Goal: Task Accomplishment & Management: Complete application form

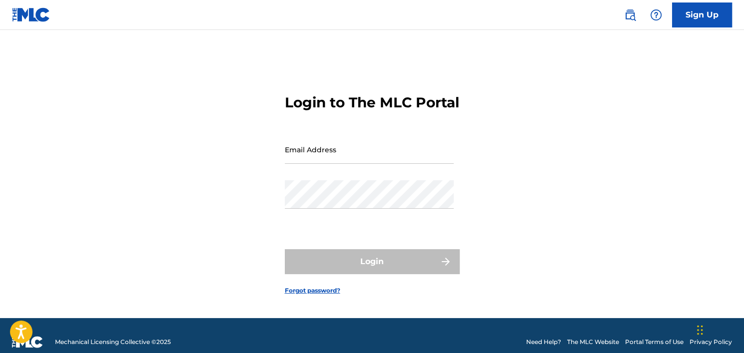
click at [325, 145] on form "Login to The MLC Portal Email Address Password Login Forgot password?" at bounding box center [372, 186] width 175 height 263
click at [322, 155] on input "Email Address" at bounding box center [369, 149] width 169 height 28
type input "[EMAIL_ADDRESS][DOMAIN_NAME]"
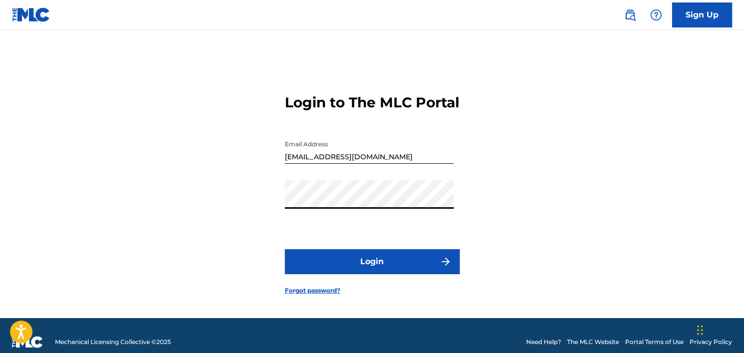
click at [285, 249] on button "Login" at bounding box center [372, 261] width 175 height 25
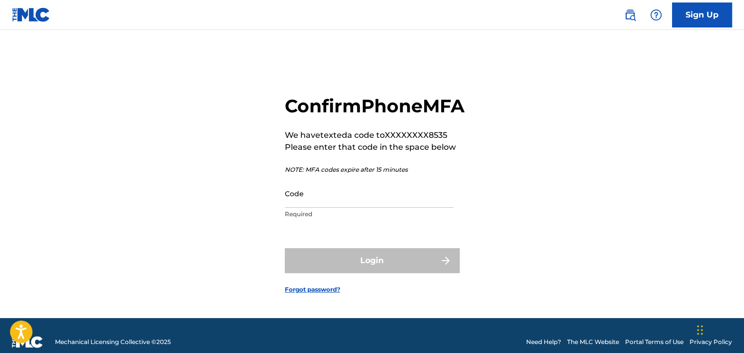
click at [342, 204] on input "Code" at bounding box center [369, 193] width 169 height 28
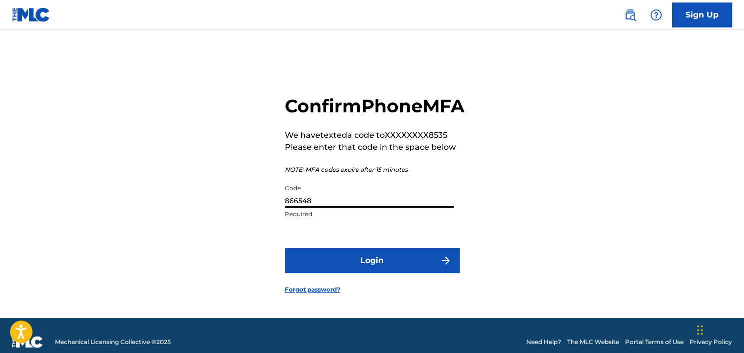
type input "866548"
click at [377, 273] on button "Login" at bounding box center [372, 260] width 175 height 25
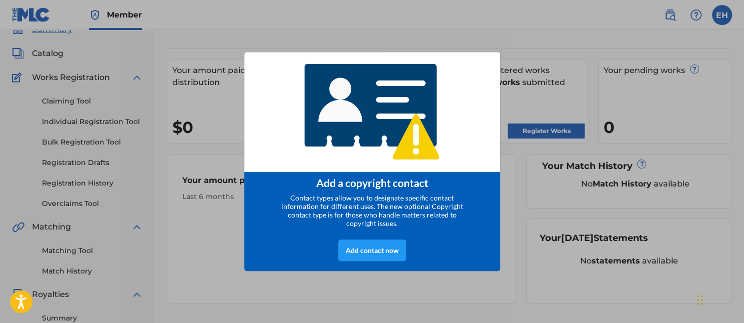
scroll to position [50, 0]
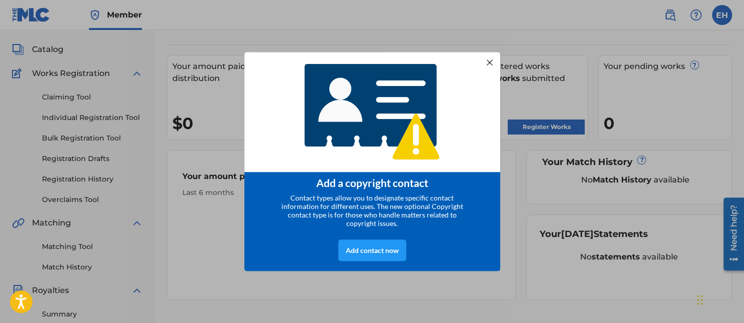
click at [489, 60] on div at bounding box center [489, 62] width 13 height 13
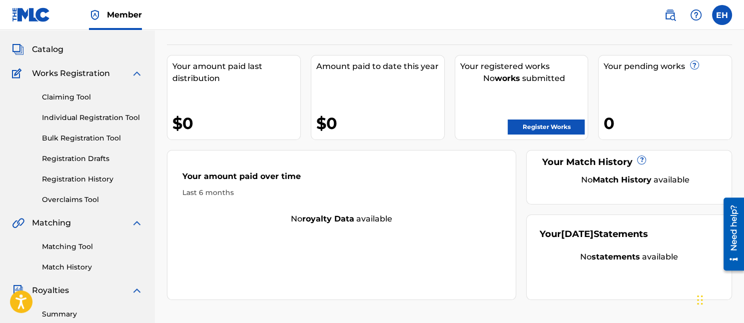
click at [521, 128] on link "Register Works" at bounding box center [546, 126] width 77 height 15
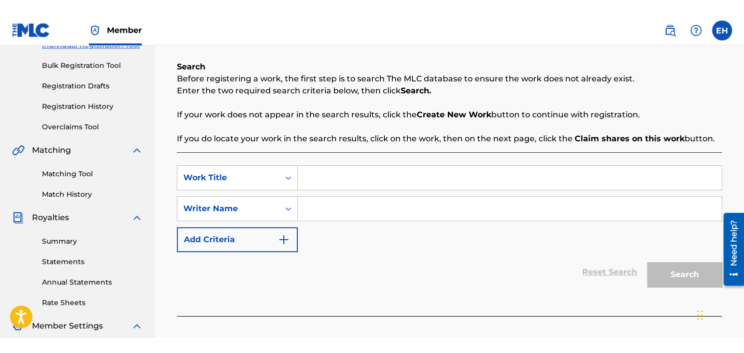
scroll to position [150, 0]
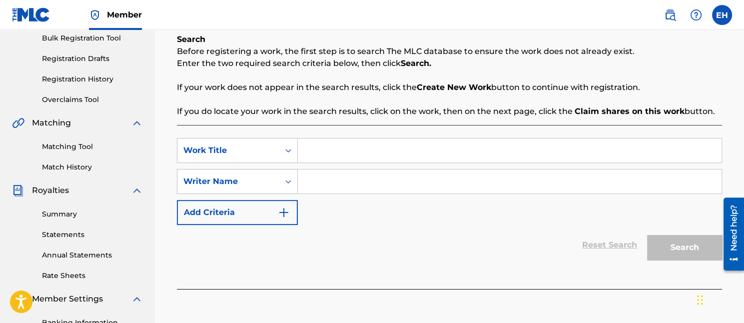
click at [333, 144] on input "Search Form" at bounding box center [510, 150] width 424 height 24
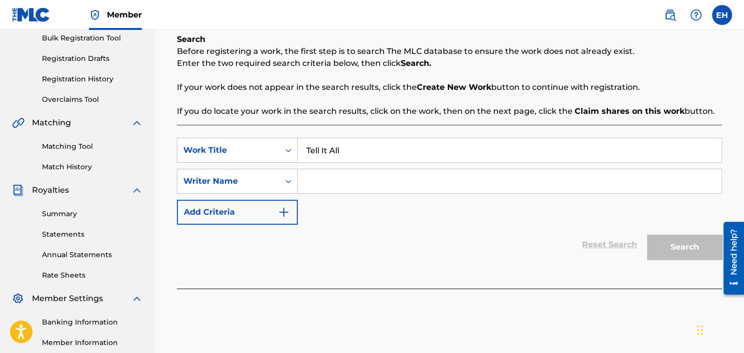
type input "Tell It All"
click at [331, 174] on input "Search Form" at bounding box center [510, 181] width 424 height 24
type input "[PERSON_NAME]"
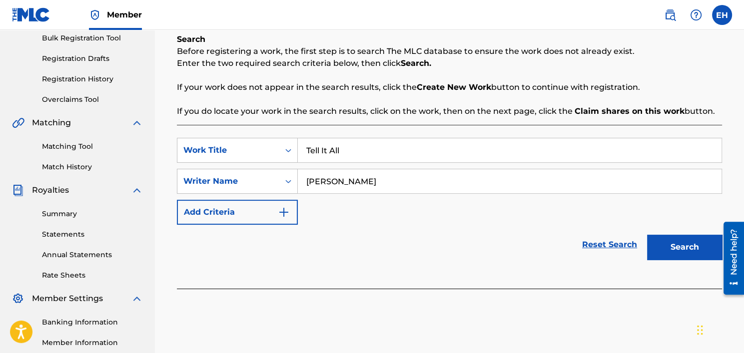
click at [285, 207] on img "Search Form" at bounding box center [284, 212] width 12 height 12
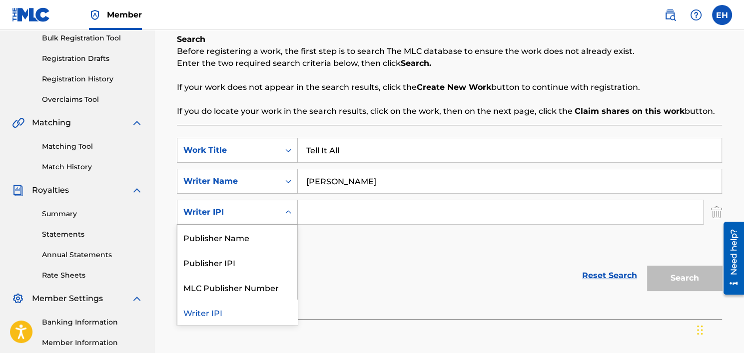
click at [289, 216] on icon "Search Form" at bounding box center [288, 212] width 10 height 10
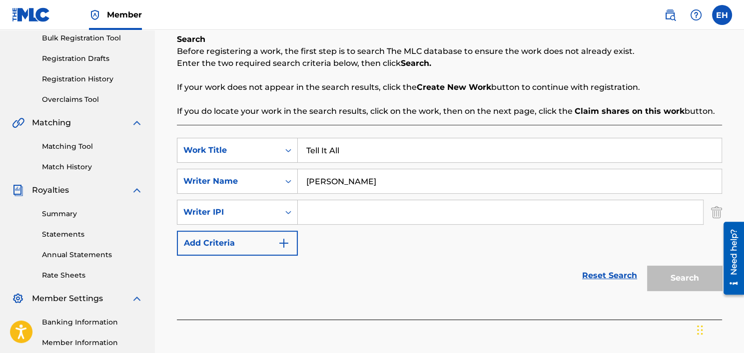
click at [711, 211] on img "Search Form" at bounding box center [716, 212] width 11 height 25
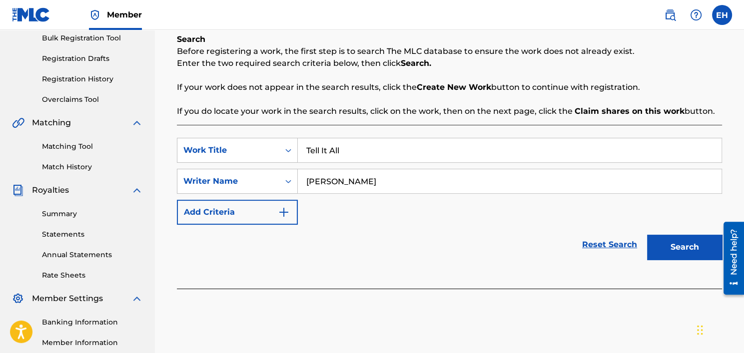
click at [681, 243] on button "Search" at bounding box center [684, 247] width 75 height 25
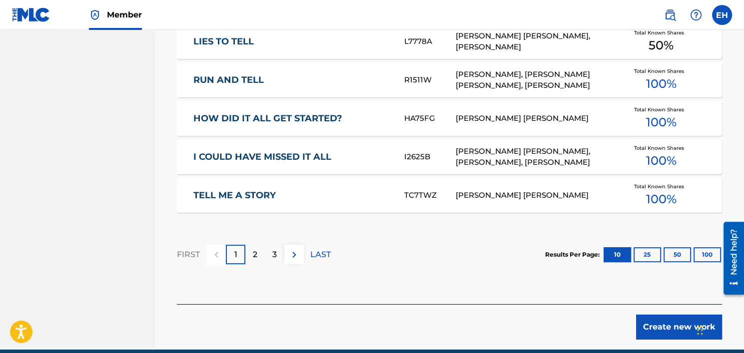
scroll to position [649, 0]
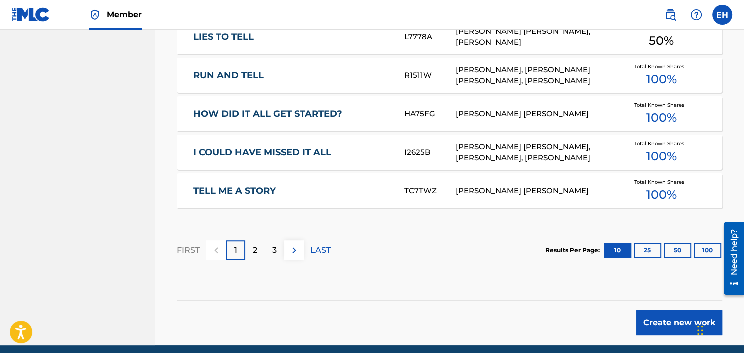
click at [250, 243] on div "2" at bounding box center [254, 249] width 19 height 19
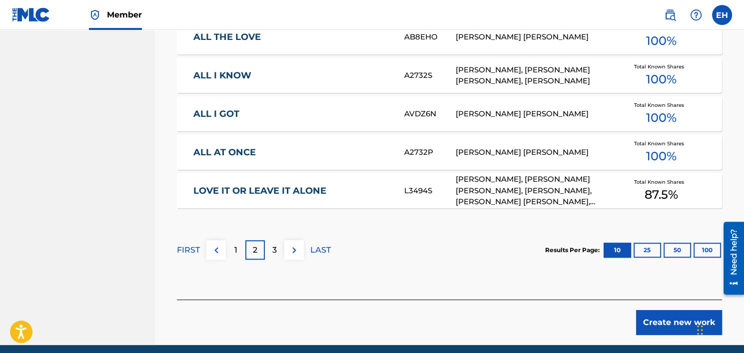
click at [271, 248] on div "3" at bounding box center [274, 249] width 19 height 19
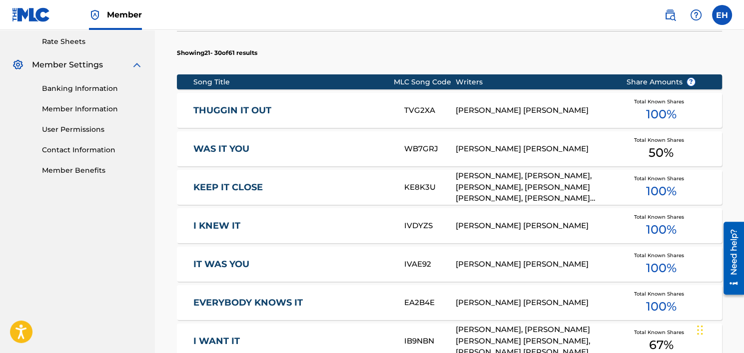
scroll to position [350, 0]
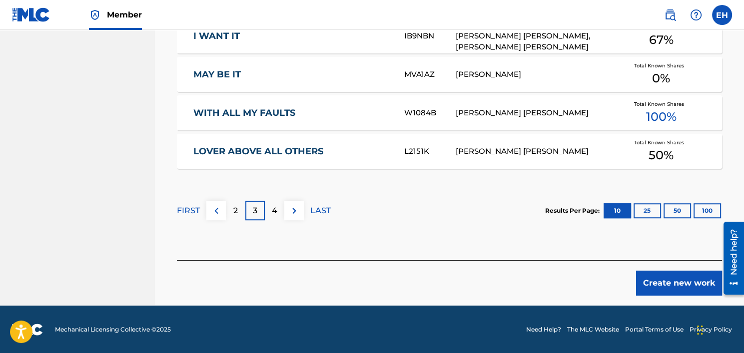
click at [279, 208] on div "4" at bounding box center [274, 210] width 19 height 19
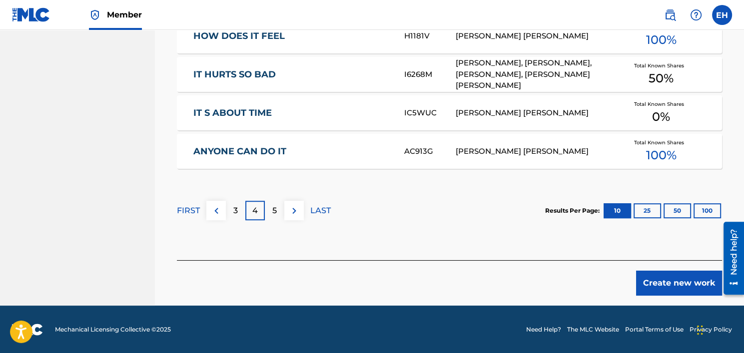
click at [284, 213] on button at bounding box center [293, 210] width 19 height 19
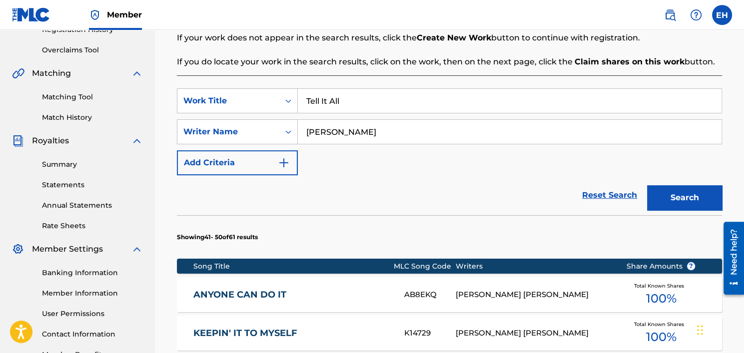
scroll to position [189, 0]
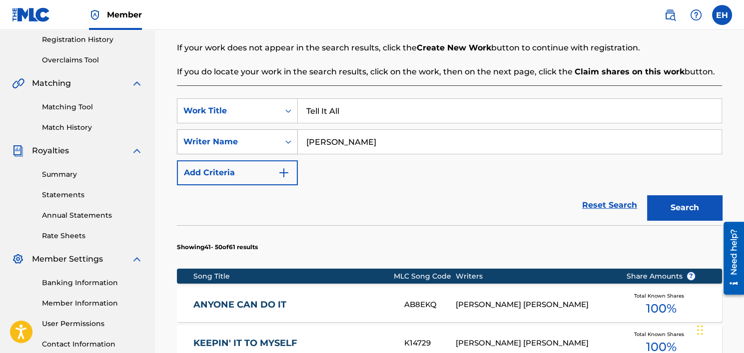
click at [291, 137] on icon "Search Form" at bounding box center [288, 142] width 10 height 10
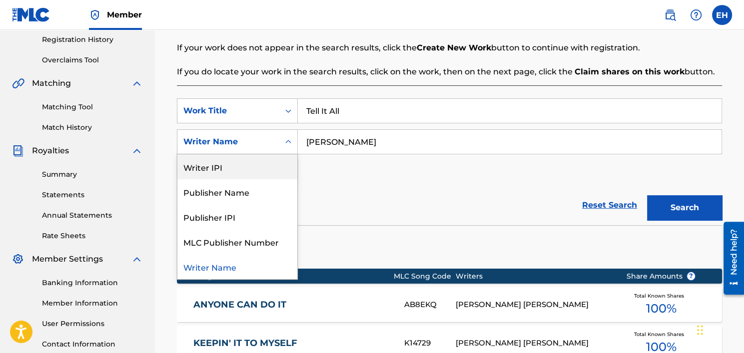
click at [339, 173] on div "SearchWithCriteriab63dbe77-12e7-4ec4-b323-539044e67c63 Work Title Tell It All S…" at bounding box center [449, 141] width 545 height 87
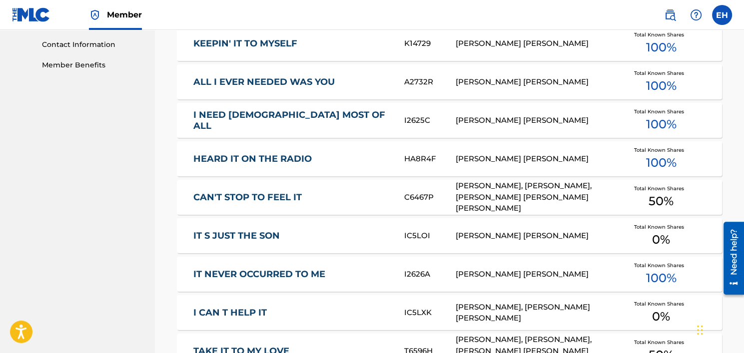
scroll to position [689, 0]
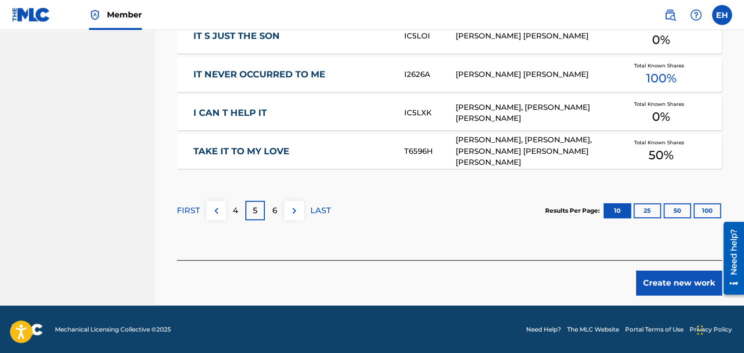
click at [295, 208] on img at bounding box center [294, 211] width 12 height 12
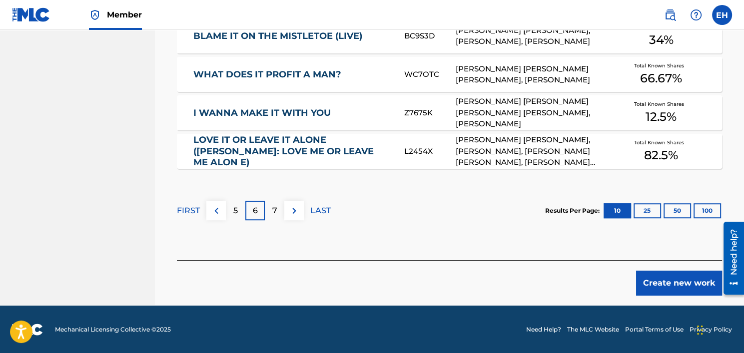
click at [295, 208] on img at bounding box center [294, 211] width 12 height 12
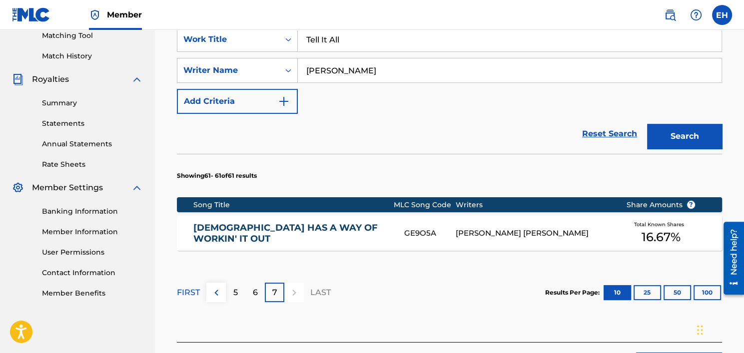
scroll to position [293, 0]
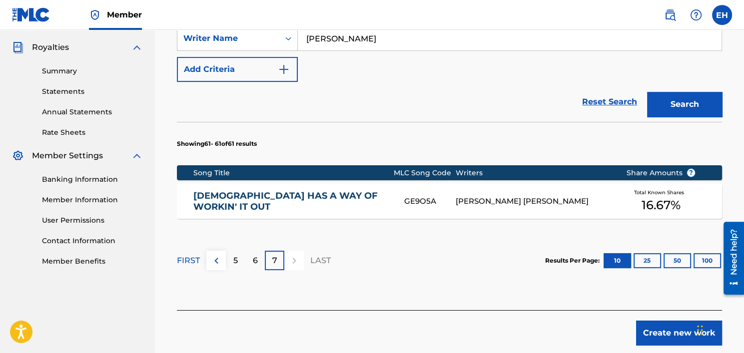
click at [188, 259] on p "FIRST" at bounding box center [188, 261] width 23 height 12
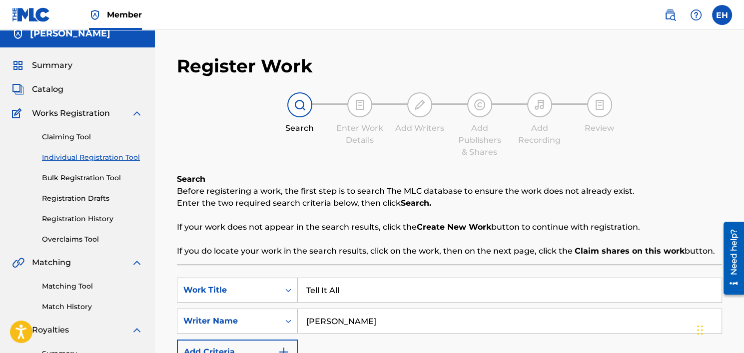
scroll to position [0, 0]
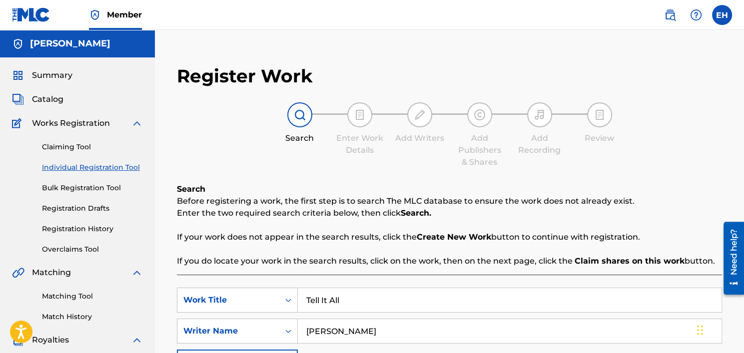
click at [29, 96] on link "Catalog" at bounding box center [37, 99] width 51 height 12
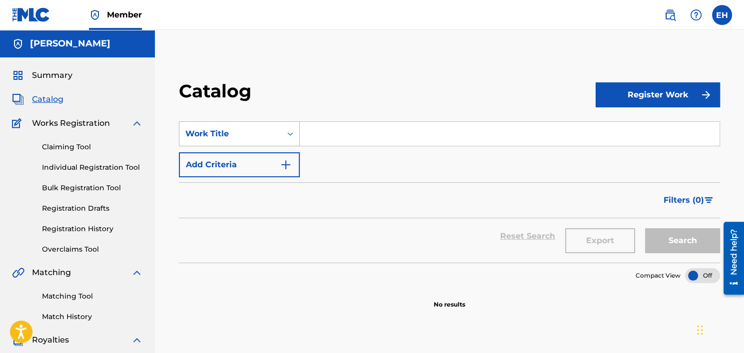
click at [240, 145] on div "Work Title" at bounding box center [239, 133] width 121 height 25
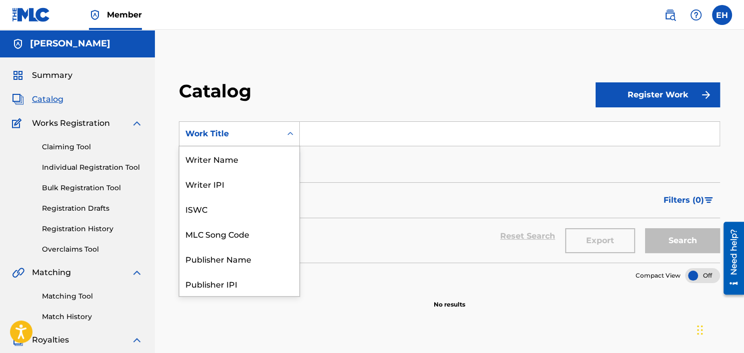
scroll to position [150, 0]
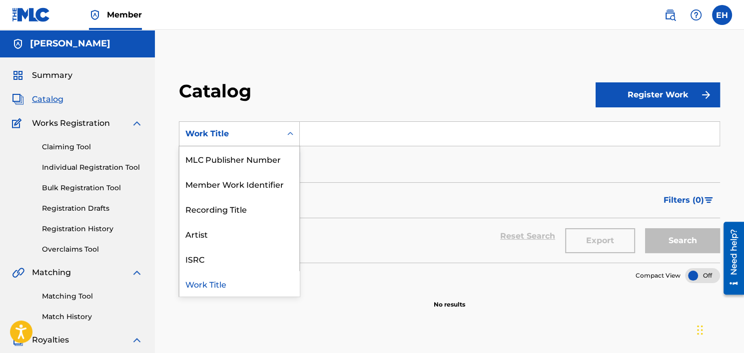
click at [240, 145] on div "Work Title" at bounding box center [239, 133] width 121 height 25
